Goal: Task Accomplishment & Management: Manage account settings

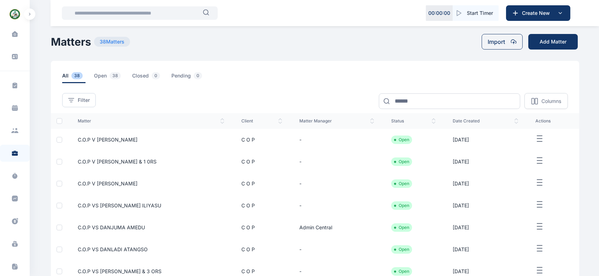
click at [540, 139] on icon "button" at bounding box center [540, 138] width 8 height 9
click at [539, 146] on span "Edit" at bounding box center [541, 146] width 9 height 7
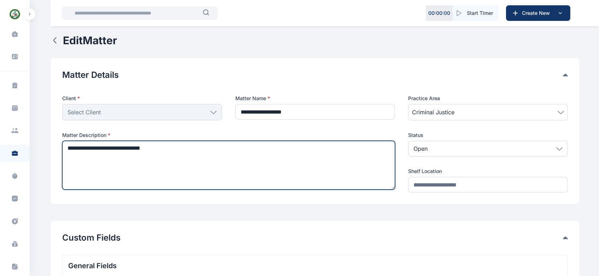
drag, startPoint x: 115, startPoint y: 151, endPoint x: 68, endPoint y: 149, distance: 47.1
click at [68, 149] on textarea "**********" at bounding box center [228, 165] width 333 height 49
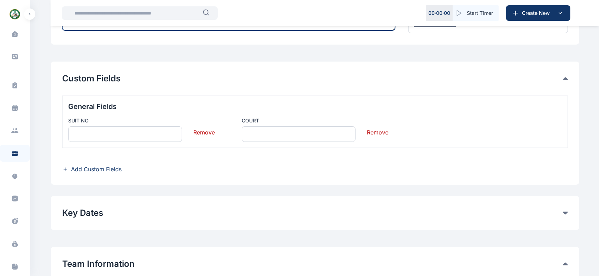
scroll to position [161, 0]
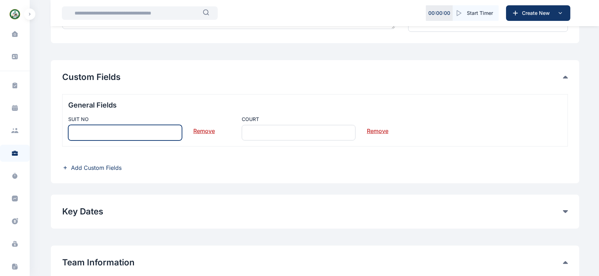
click at [157, 133] on input "text" at bounding box center [125, 133] width 114 height 16
paste input "**********"
type input "**********"
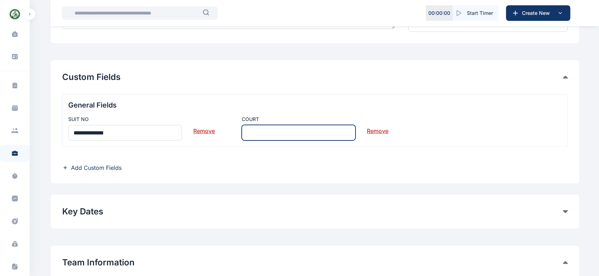
click at [274, 130] on input "text" at bounding box center [299, 133] width 114 height 16
type input "*"
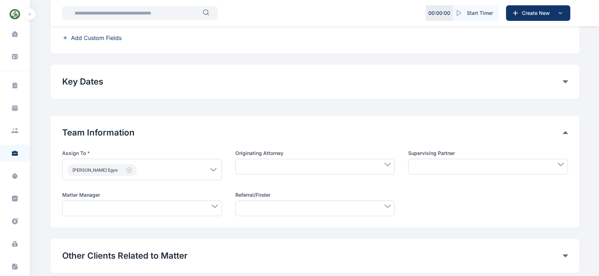
scroll to position [300, 0]
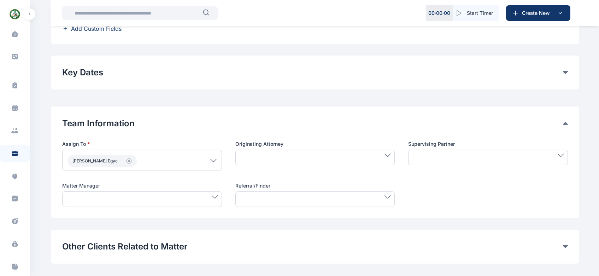
type input "*****"
click at [215, 197] on icon at bounding box center [215, 196] width 6 height 3
click at [168, 267] on label "[PERSON_NAME] Egye" at bounding box center [142, 272] width 159 height 11
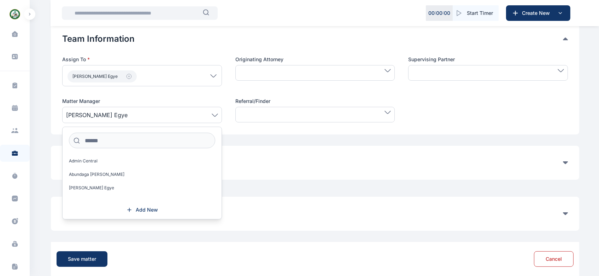
scroll to position [385, 0]
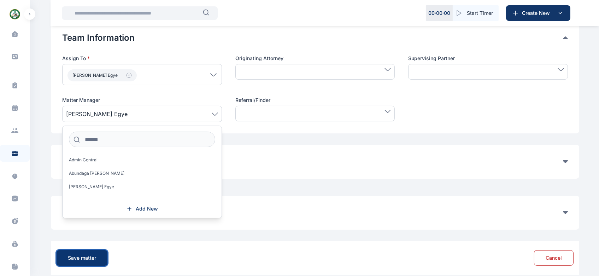
click at [71, 254] on div "Save matter" at bounding box center [82, 257] width 28 height 7
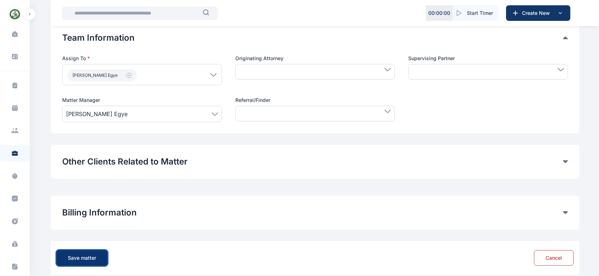
click at [85, 258] on div "Save matter" at bounding box center [82, 257] width 28 height 7
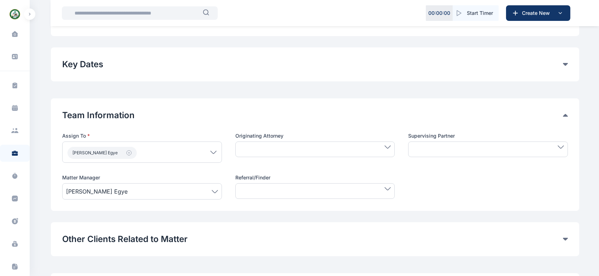
scroll to position [395, 0]
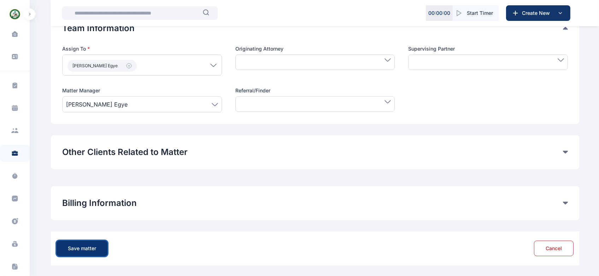
click at [88, 249] on div "Save matter" at bounding box center [82, 248] width 28 height 7
click at [100, 250] on button "Save matter" at bounding box center [82, 248] width 51 height 16
click at [88, 247] on div "Save matter" at bounding box center [82, 248] width 28 height 7
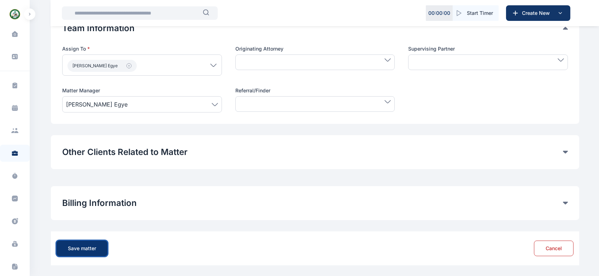
click at [88, 245] on div "Save matter" at bounding box center [82, 248] width 28 height 7
click at [14, 152] on icon at bounding box center [15, 152] width 6 height 2
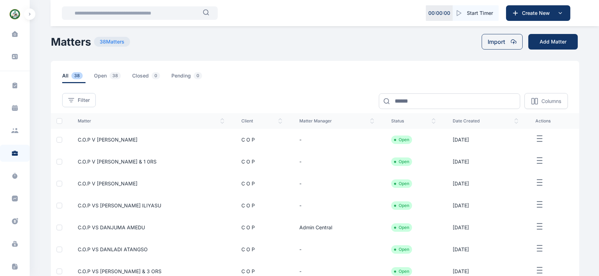
click at [14, 152] on icon at bounding box center [15, 152] width 6 height 2
click at [150, 160] on span "C.O.P V [PERSON_NAME] & 1 0RS" at bounding box center [117, 161] width 79 height 6
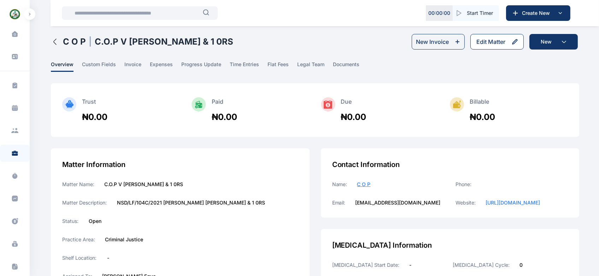
click at [492, 47] on button "Edit Matter" at bounding box center [497, 42] width 53 height 16
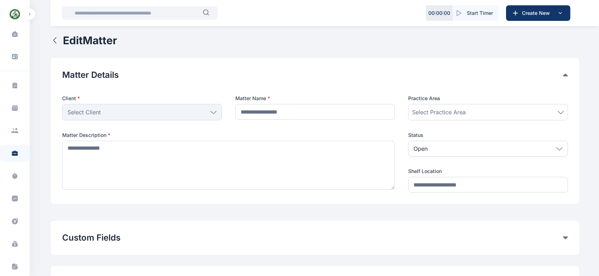
type input "**********"
type textarea "**********"
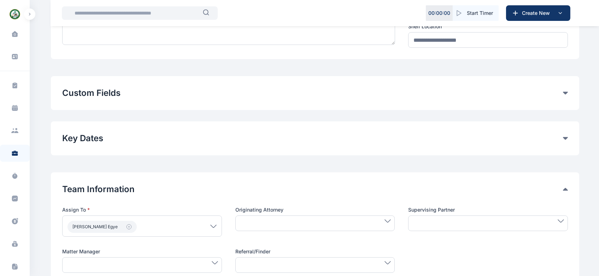
scroll to position [141, 0]
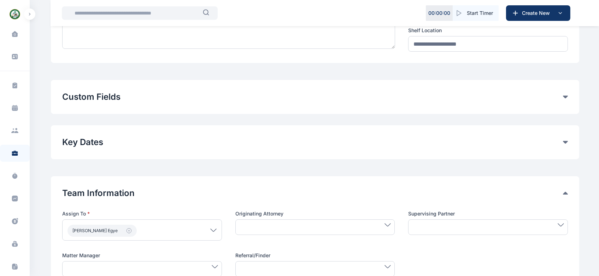
click at [252, 100] on button "Custom Fields" at bounding box center [312, 96] width 501 height 11
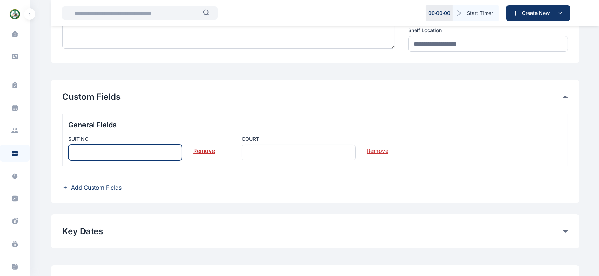
click at [114, 147] on input "text" at bounding box center [125, 153] width 114 height 16
paste input "**********"
type input "**********"
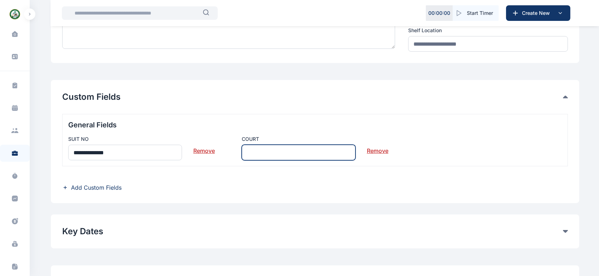
click at [256, 147] on input "text" at bounding box center [299, 153] width 114 height 16
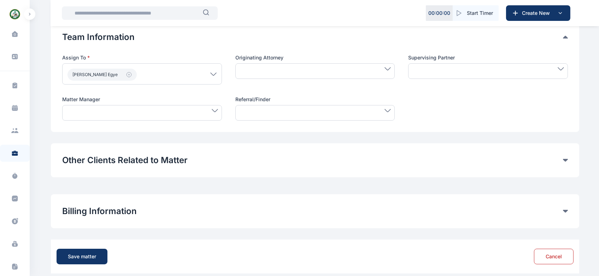
scroll to position [394, 0]
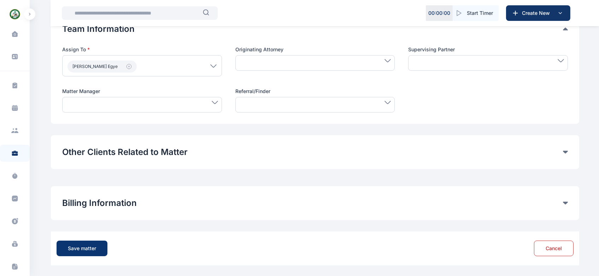
type input "****"
click at [70, 245] on div "Save matter" at bounding box center [82, 248] width 28 height 7
click at [86, 245] on div "Save matter" at bounding box center [82, 248] width 28 height 7
click at [223, 162] on div "Other Clients Related to Matter Add Other Clients" at bounding box center [315, 152] width 529 height 34
click at [236, 152] on button "Other Clients Related to Matter" at bounding box center [312, 151] width 501 height 11
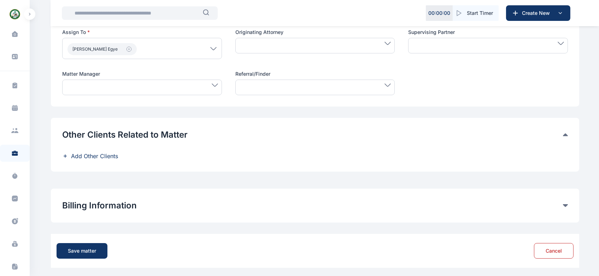
scroll to position [414, 0]
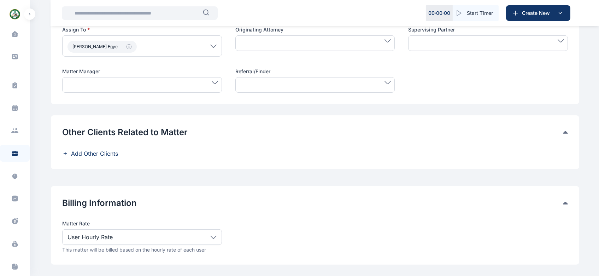
click at [215, 237] on icon at bounding box center [213, 237] width 6 height 3
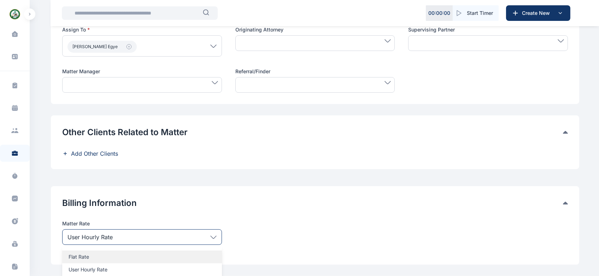
click at [198, 252] on div "Flat Rate" at bounding box center [142, 256] width 160 height 13
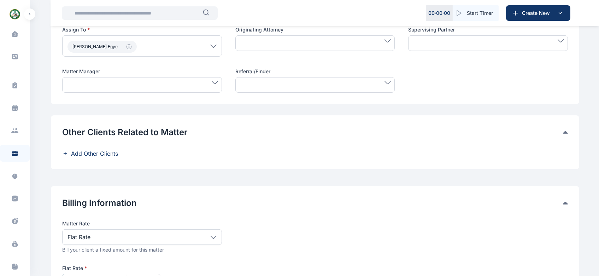
drag, startPoint x: 214, startPoint y: 83, endPoint x: 195, endPoint y: 87, distance: 19.5
click at [195, 87] on div at bounding box center [142, 85] width 160 height 16
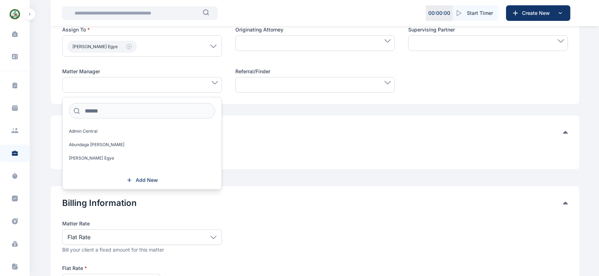
click at [195, 87] on div at bounding box center [142, 85] width 160 height 16
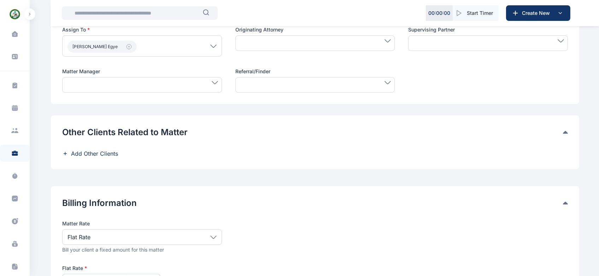
click at [195, 87] on div at bounding box center [142, 85] width 160 height 16
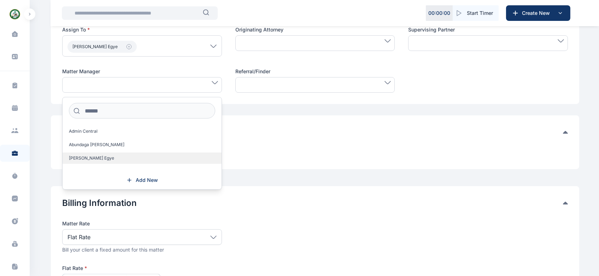
click at [144, 155] on label "[PERSON_NAME] Egye" at bounding box center [142, 157] width 159 height 11
click at [133, 158] on label "[PERSON_NAME] Egye" at bounding box center [142, 157] width 159 height 11
click at [257, 152] on span "Add Other Clients" at bounding box center [315, 154] width 506 height 8
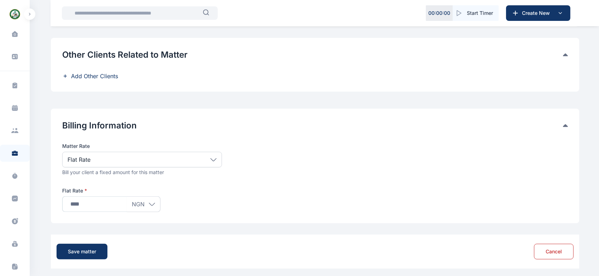
scroll to position [495, 0]
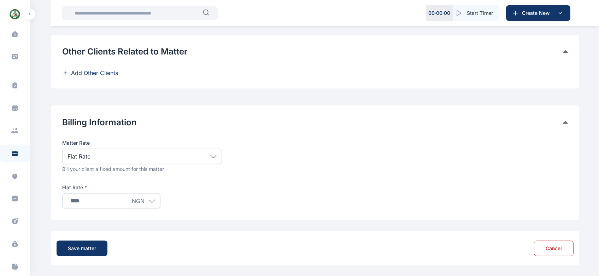
click at [127, 202] on input "text" at bounding box center [96, 201] width 62 height 14
drag, startPoint x: 134, startPoint y: 207, endPoint x: 119, endPoint y: 227, distance: 26.0
type input "*"
click at [90, 243] on button "Save matter" at bounding box center [82, 248] width 51 height 16
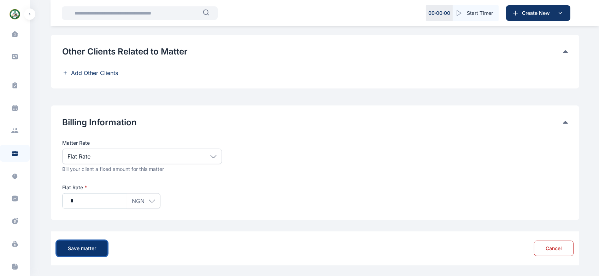
click at [88, 247] on div "Save matter" at bounding box center [82, 248] width 28 height 7
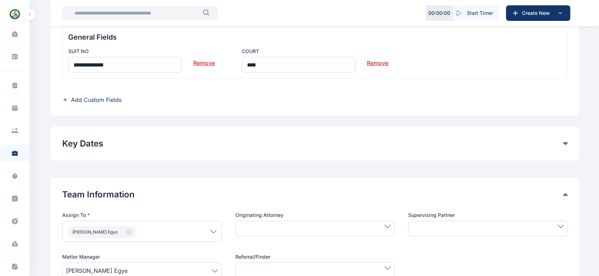
scroll to position [216, 0]
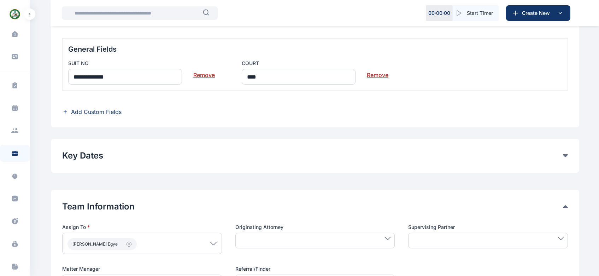
click at [255, 113] on span "Add Custom Fields" at bounding box center [315, 111] width 506 height 8
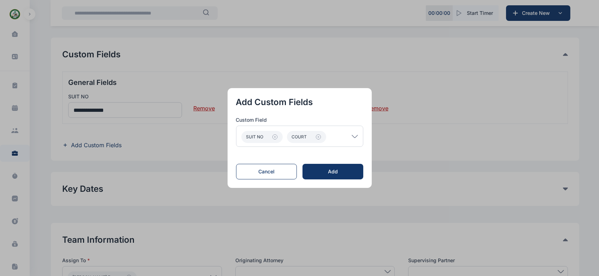
scroll to position [150, 0]
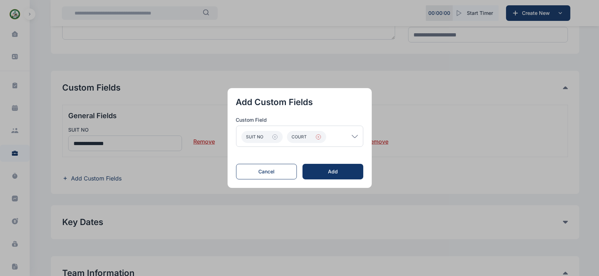
click at [321, 136] on icon "button" at bounding box center [319, 137] width 6 height 6
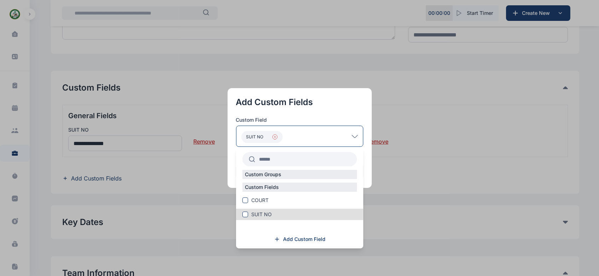
click at [277, 137] on icon "button" at bounding box center [275, 137] width 6 height 6
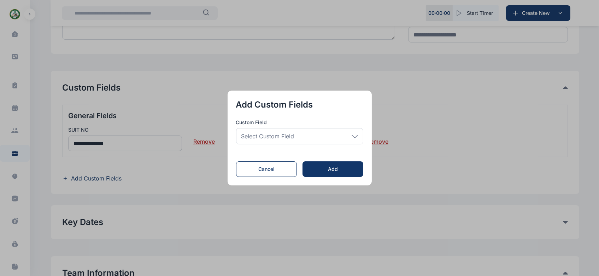
click at [303, 209] on button "button" at bounding box center [299, 138] width 599 height 276
drag, startPoint x: 283, startPoint y: 174, endPoint x: 310, endPoint y: 173, distance: 26.9
click at [310, 173] on div "Cancel Add" at bounding box center [299, 169] width 127 height 16
click at [310, 173] on button "Add" at bounding box center [333, 169] width 60 height 16
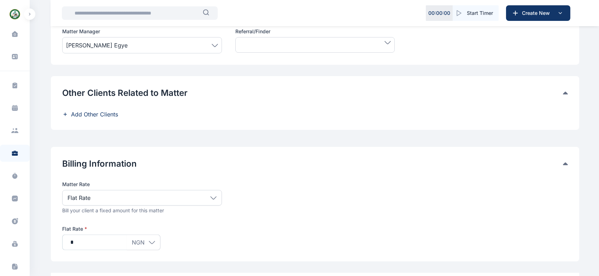
scroll to position [495, 0]
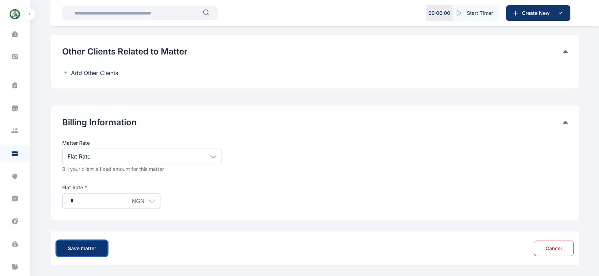
click at [88, 247] on div "Save matter" at bounding box center [82, 248] width 28 height 7
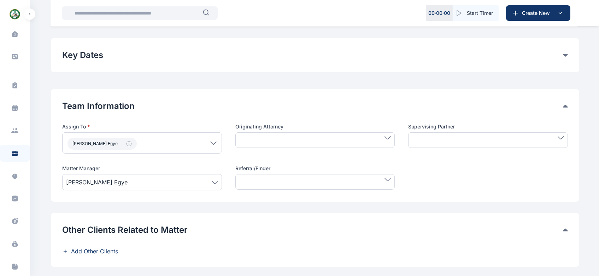
scroll to position [308, 0]
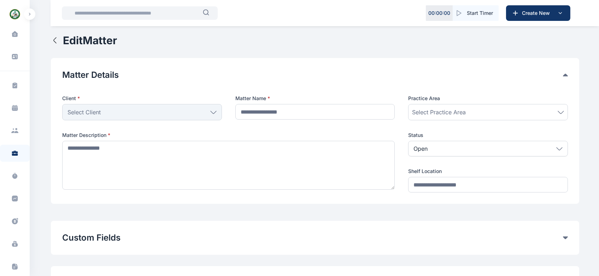
type input "**********"
type textarea "**********"
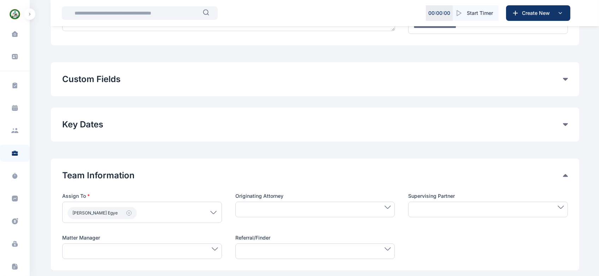
scroll to position [157, 0]
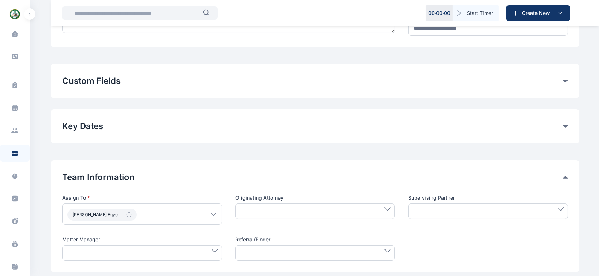
click at [148, 82] on button "Custom Fields" at bounding box center [312, 80] width 501 height 11
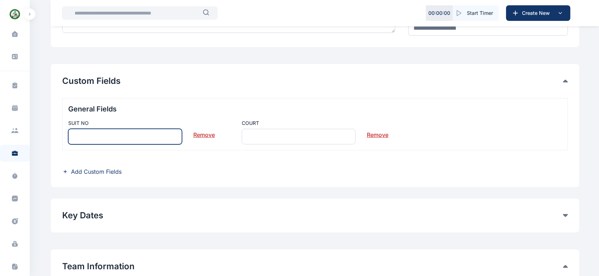
click at [160, 139] on input "text" at bounding box center [125, 137] width 114 height 16
type input "**********"
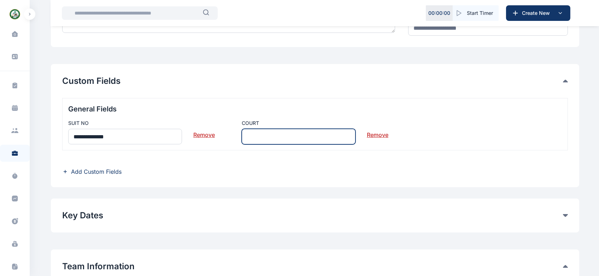
click at [263, 139] on input "text" at bounding box center [299, 137] width 114 height 16
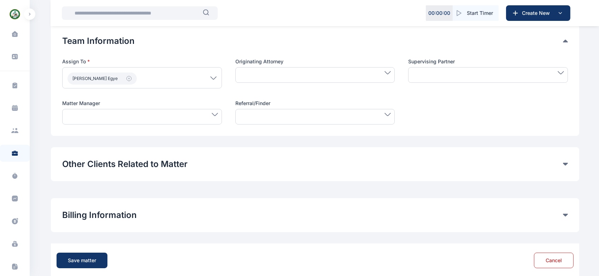
scroll to position [394, 0]
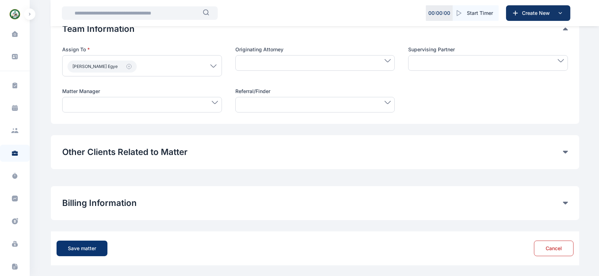
type input "****"
click at [93, 249] on div "Save matter" at bounding box center [82, 248] width 28 height 7
click at [85, 245] on div "Save matter" at bounding box center [82, 248] width 28 height 7
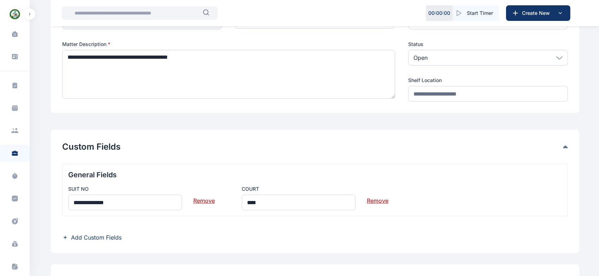
scroll to position [94, 0]
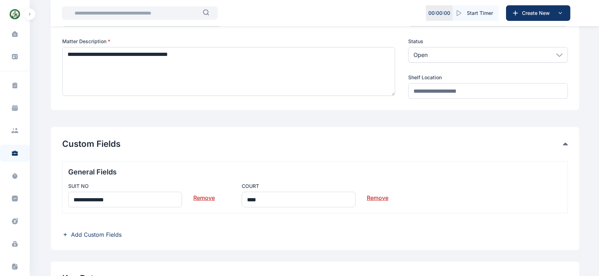
click at [207, 199] on link "Remove" at bounding box center [204, 195] width 22 height 14
type input "****"
click at [203, 197] on link "Remove" at bounding box center [204, 195] width 22 height 14
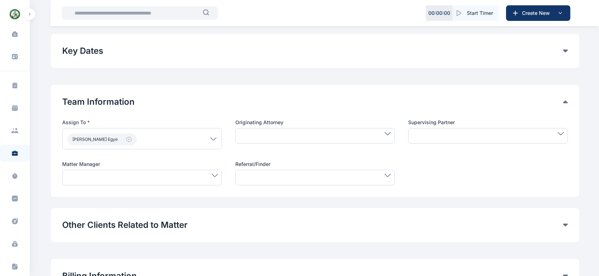
scroll to position [266, 0]
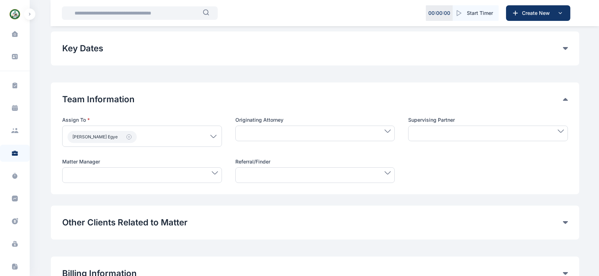
click at [216, 173] on icon at bounding box center [215, 172] width 6 height 3
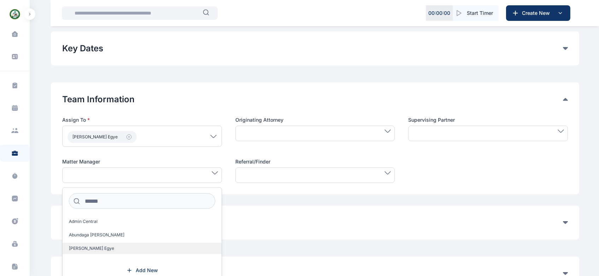
click at [121, 248] on label "[PERSON_NAME] Egye" at bounding box center [142, 248] width 159 height 11
click at [396, 219] on button "Other Clients Related to Matter" at bounding box center [312, 222] width 501 height 11
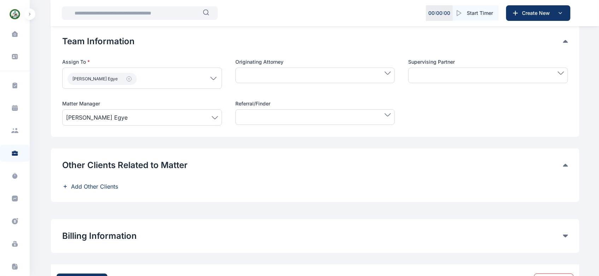
scroll to position [356, 0]
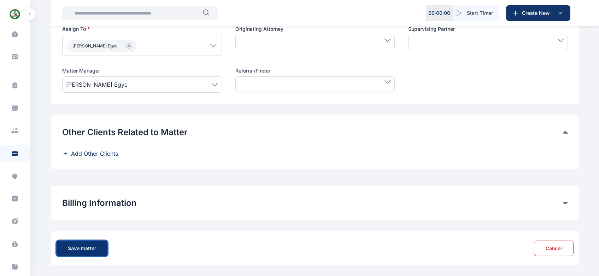
click at [85, 248] on div "Save matter" at bounding box center [82, 248] width 28 height 7
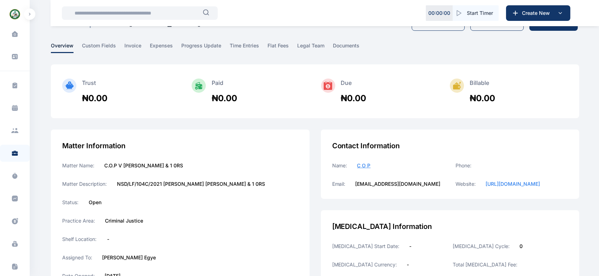
scroll to position [14, 0]
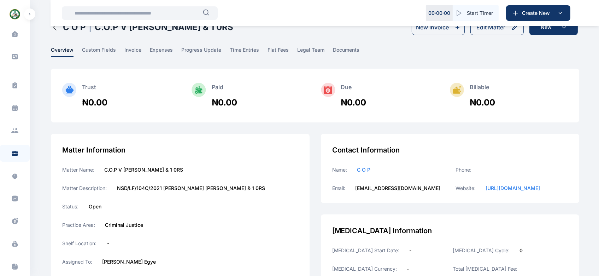
drag, startPoint x: 592, startPoint y: 79, endPoint x: 590, endPoint y: 70, distance: 8.7
click at [590, 70] on div "Nasarawa State Ministry of Justice Dashboard dashboard Conflict-Check conflict-…" at bounding box center [299, 238] width 599 height 505
click at [495, 31] on button "Edit Matter" at bounding box center [497, 27] width 53 height 16
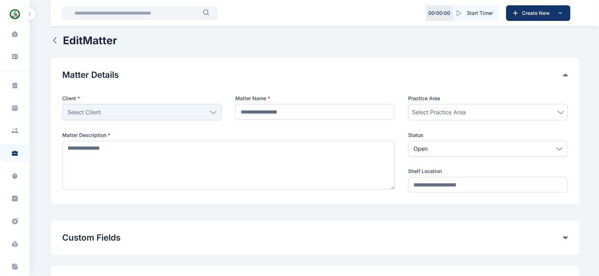
type input "**********"
type textarea "**********"
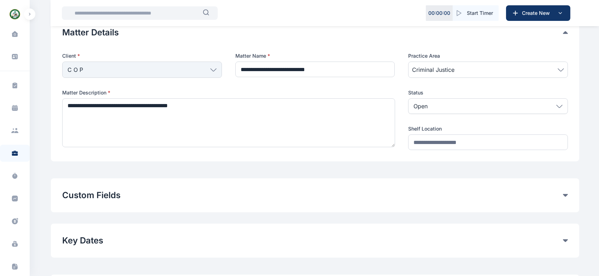
scroll to position [34, 0]
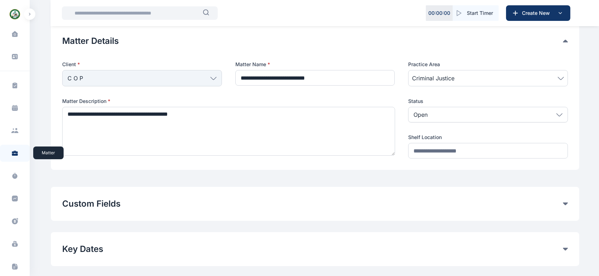
click at [12, 153] on icon at bounding box center [15, 152] width 6 height 2
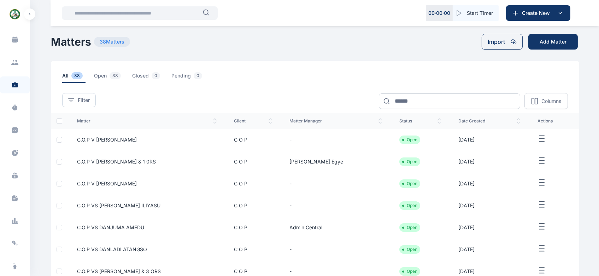
scroll to position [109, 0]
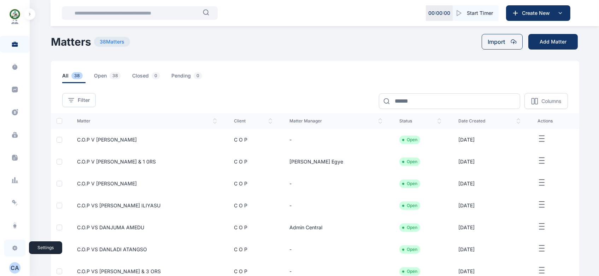
click at [14, 245] on icon at bounding box center [14, 247] width 5 height 5
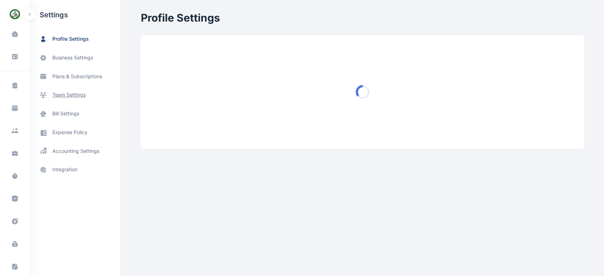
click at [74, 93] on span "team settings" at bounding box center [68, 94] width 33 height 7
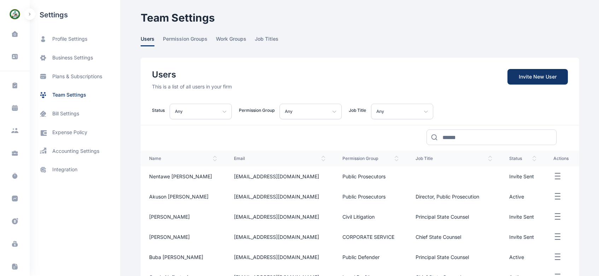
click at [557, 177] on icon "button" at bounding box center [558, 176] width 8 height 9
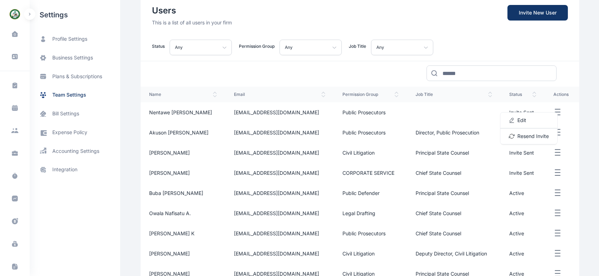
scroll to position [1, 0]
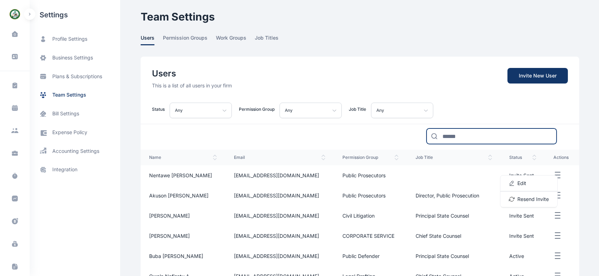
click at [456, 132] on input at bounding box center [492, 136] width 130 height 16
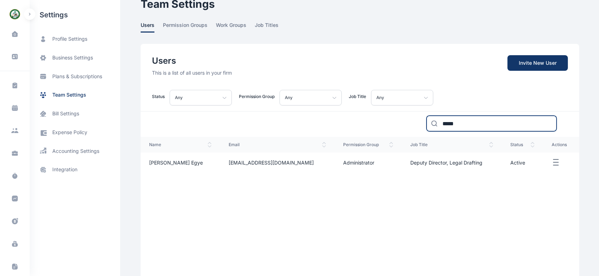
scroll to position [18, 0]
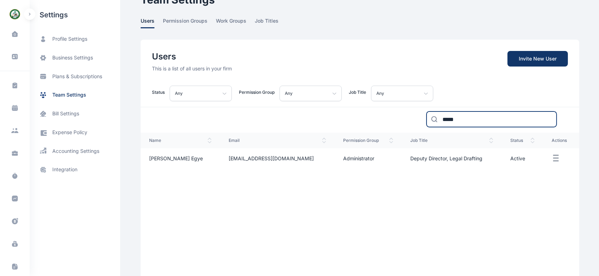
type input "*****"
